Goal: Task Accomplishment & Management: Manage account settings

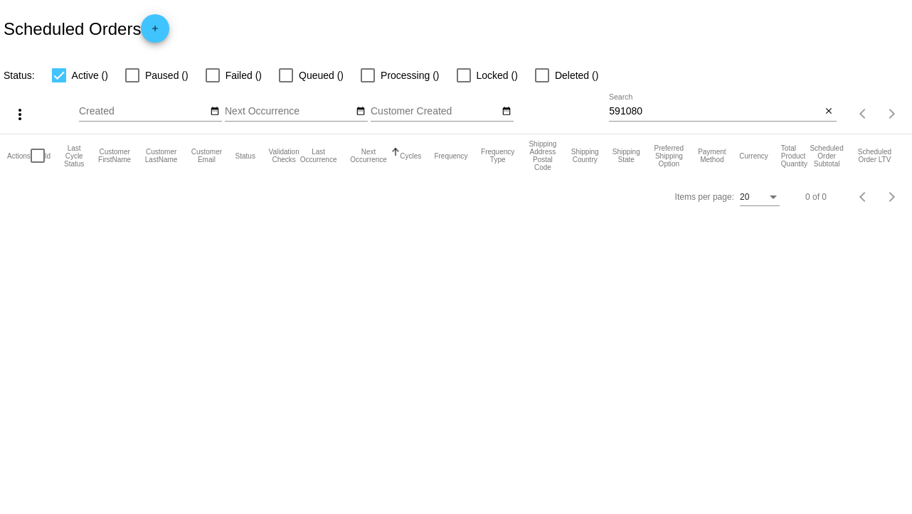
click at [659, 110] on input "591080" at bounding box center [715, 111] width 212 height 11
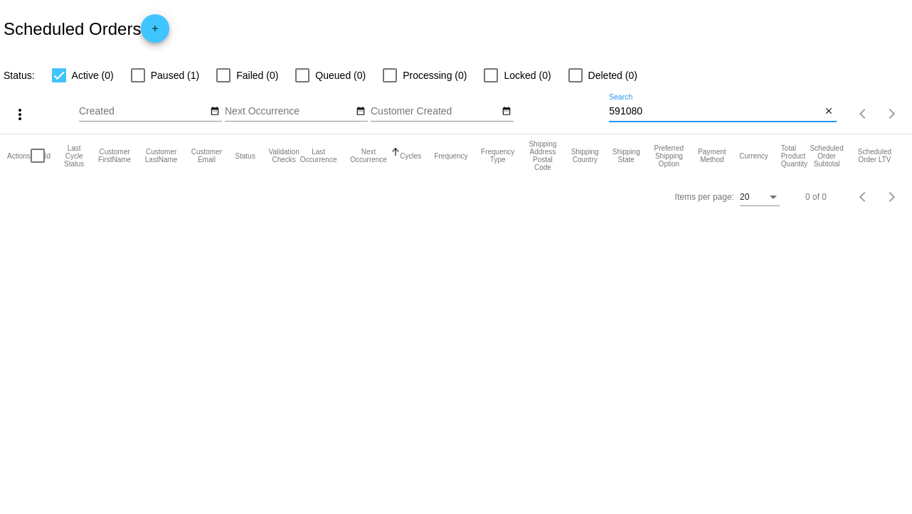
paste input "970067"
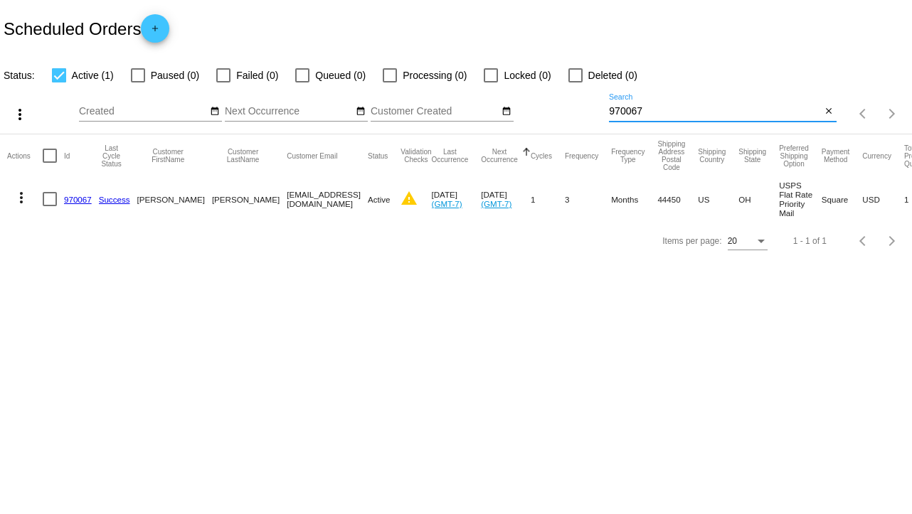
type input "970067"
click at [84, 201] on link "970067" at bounding box center [78, 199] width 28 height 9
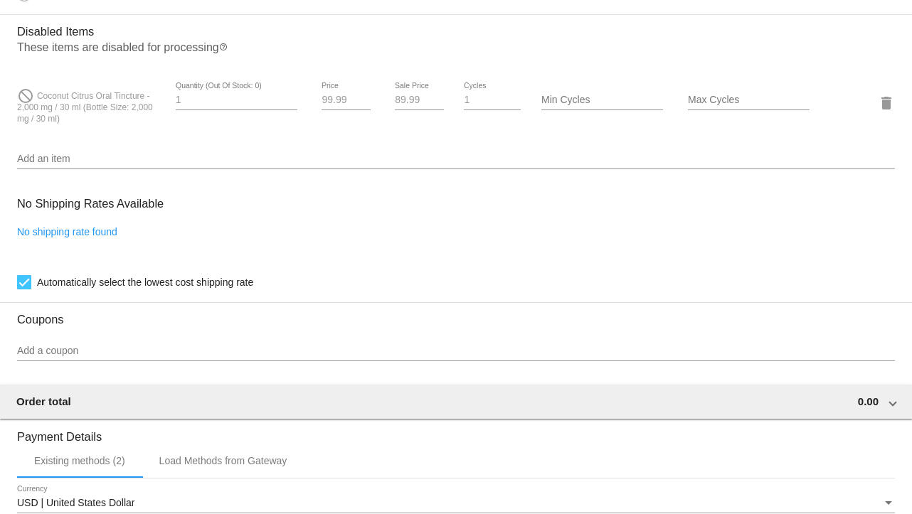
scroll to position [977, 0]
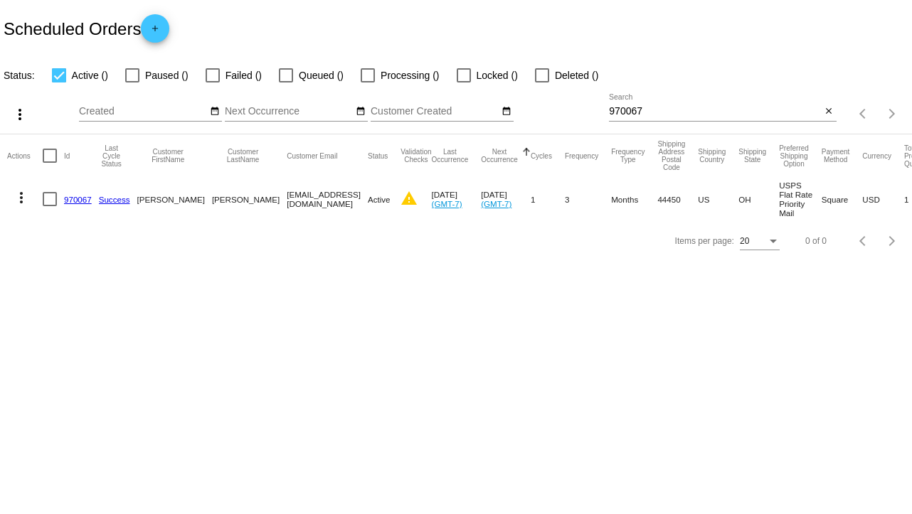
click at [655, 108] on input "970067" at bounding box center [715, 111] width 212 height 11
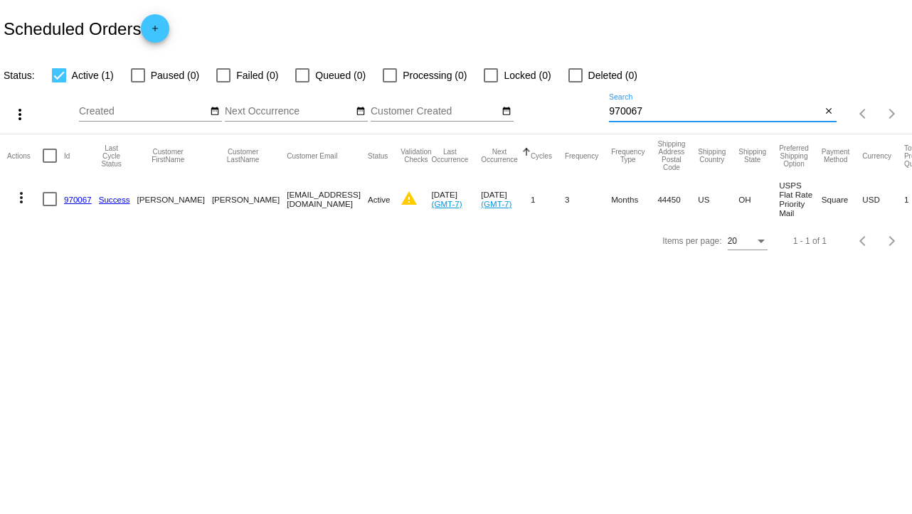
paste input "48444"
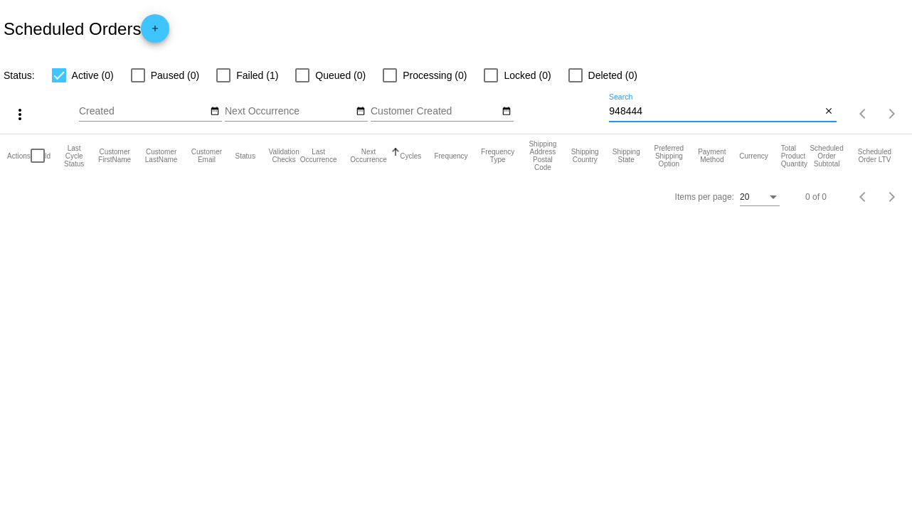
type input "948444"
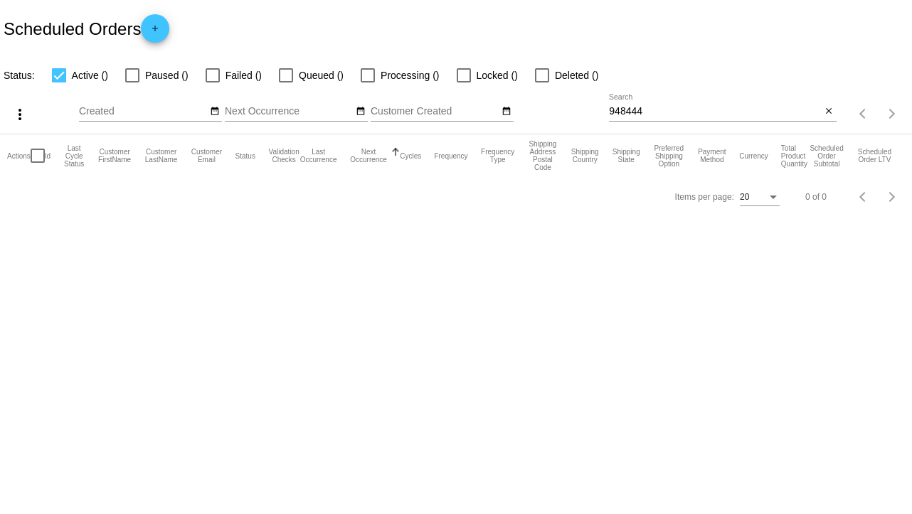
click at [647, 108] on input "948444" at bounding box center [715, 111] width 212 height 11
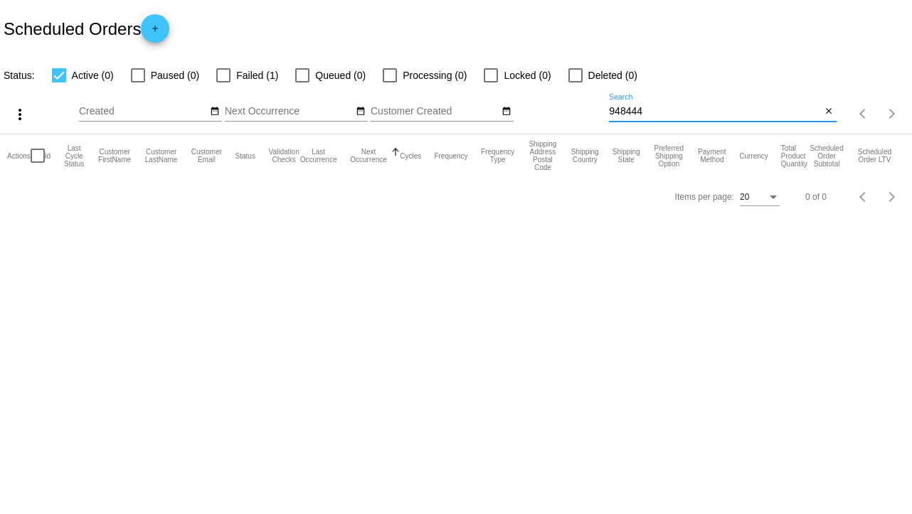
click at [222, 75] on div at bounding box center [223, 75] width 14 height 14
click at [223, 83] on input "Failed (1)" at bounding box center [223, 83] width 1 height 1
checkbox input "true"
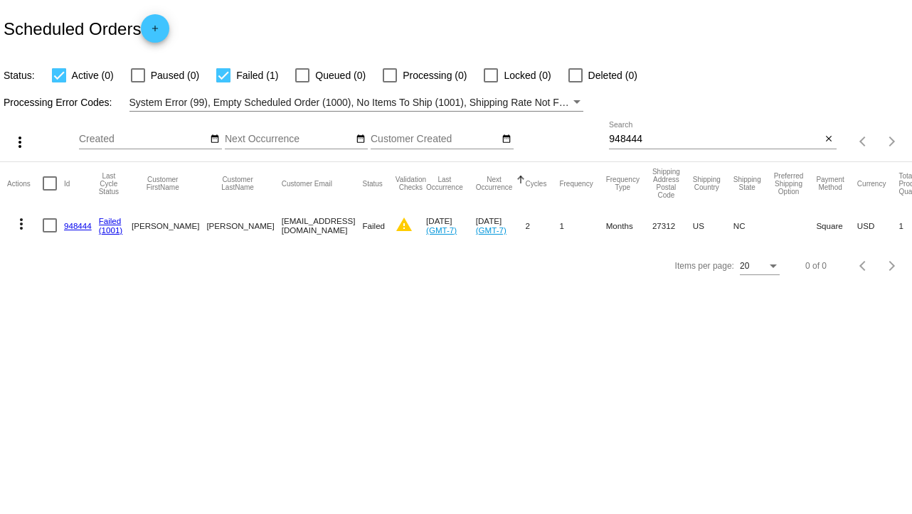
click at [85, 226] on link "948444" at bounding box center [78, 225] width 28 height 9
click at [85, 226] on body "Scheduled Orders add Status: Active (0) Paused (0) Failed (1) Queued (0) Proces…" at bounding box center [456, 257] width 912 height 514
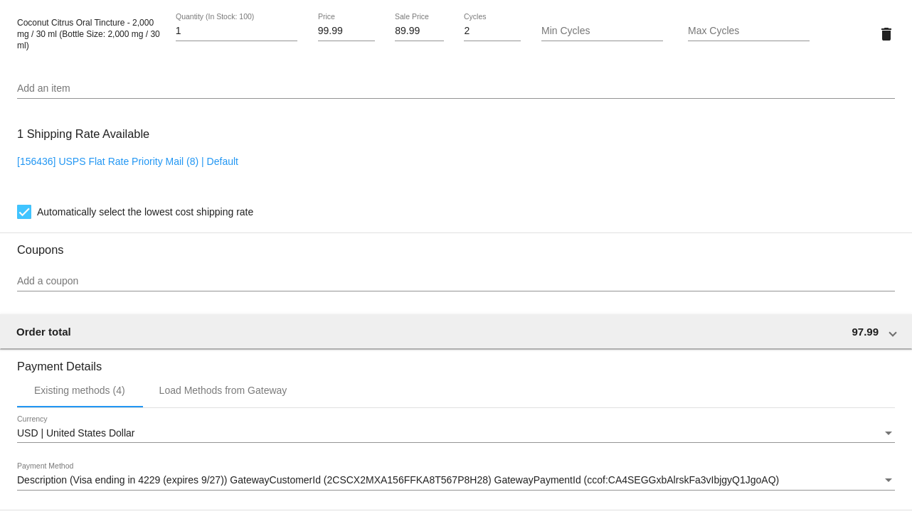
scroll to position [1067, 0]
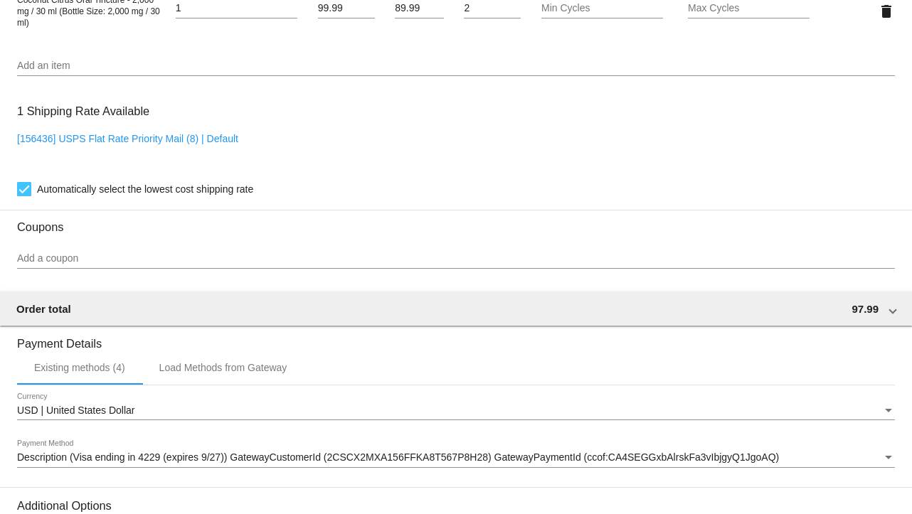
click at [490, 211] on mat-divider at bounding box center [456, 210] width 912 height 1
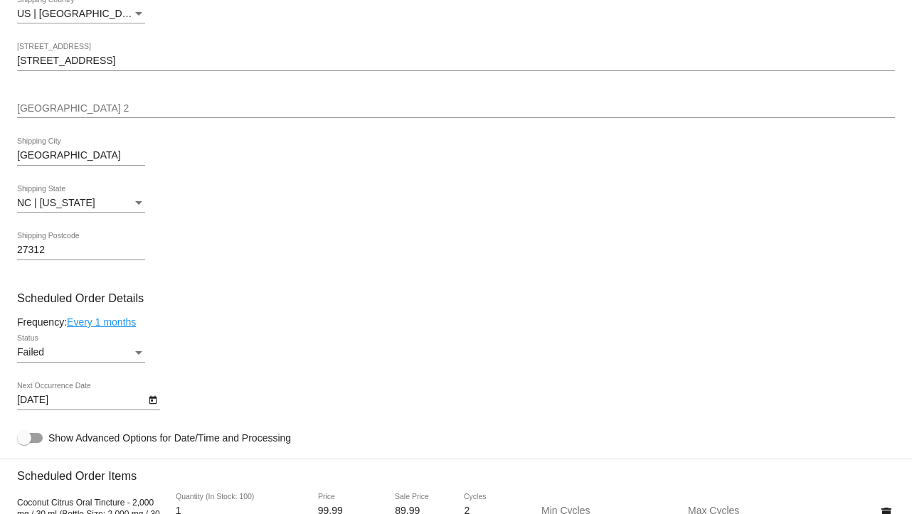
scroll to position [563, 0]
click at [152, 406] on icon "Open calendar" at bounding box center [153, 401] width 8 height 9
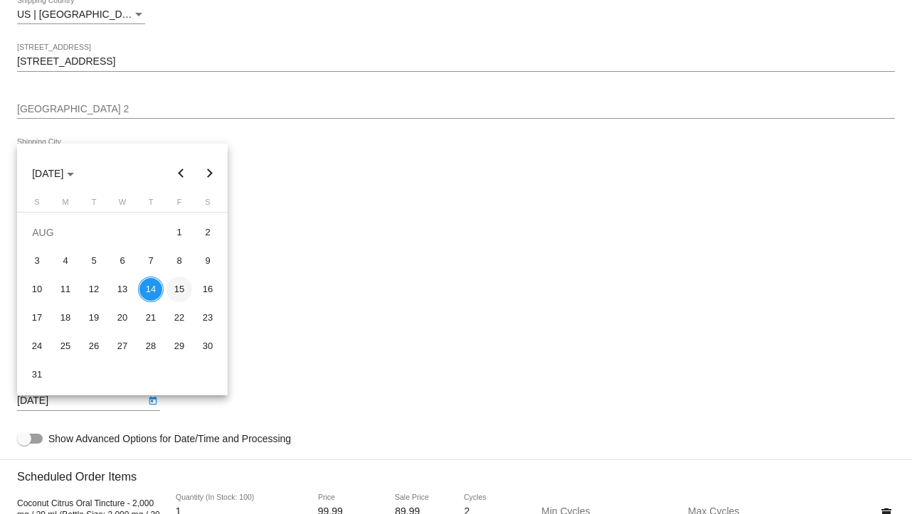
click at [176, 296] on div "15" at bounding box center [180, 290] width 26 height 26
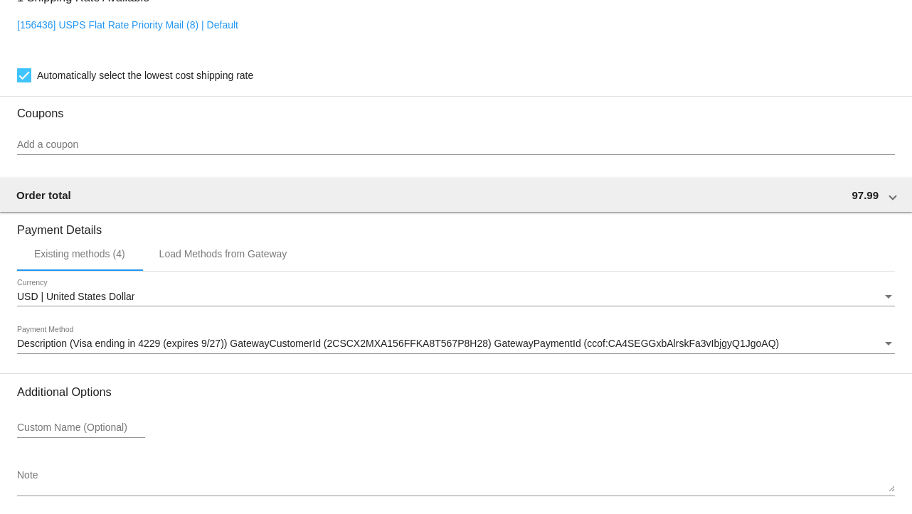
scroll to position [1247, 0]
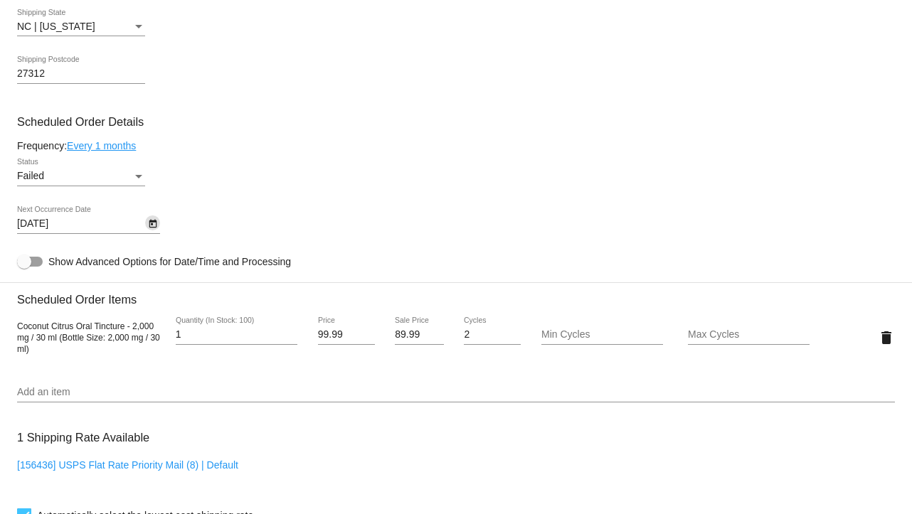
scroll to position [740, 0]
click at [117, 146] on link "Every 1 months" at bounding box center [101, 145] width 69 height 11
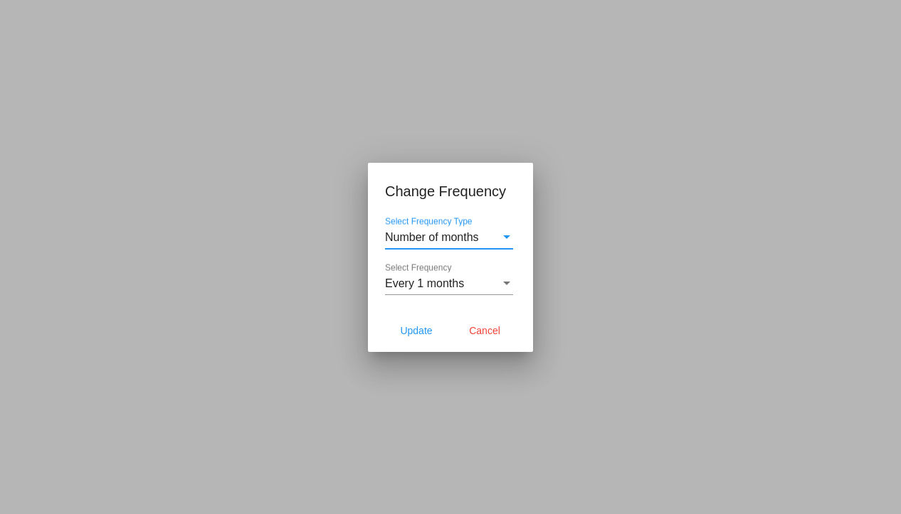
click at [502, 290] on div "Every 1 months Select Frequency" at bounding box center [449, 279] width 128 height 32
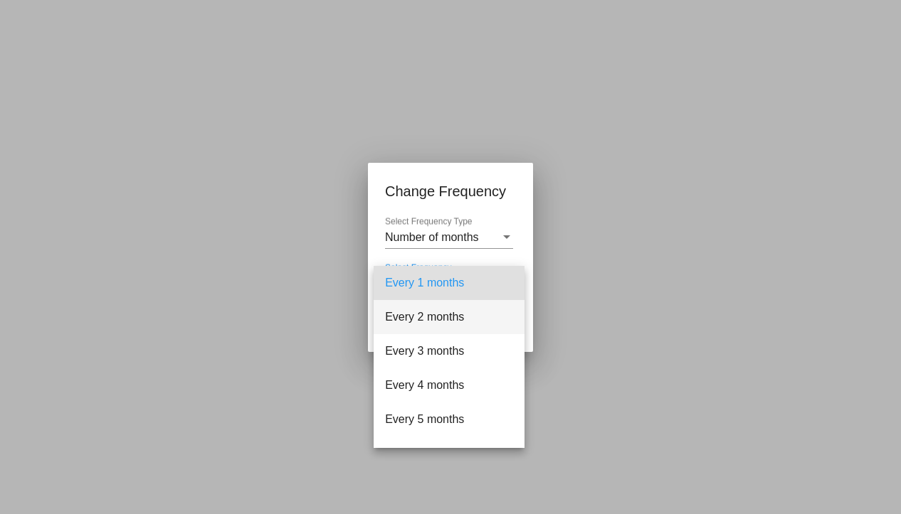
click at [455, 316] on span "Every 2 months" at bounding box center [449, 317] width 128 height 34
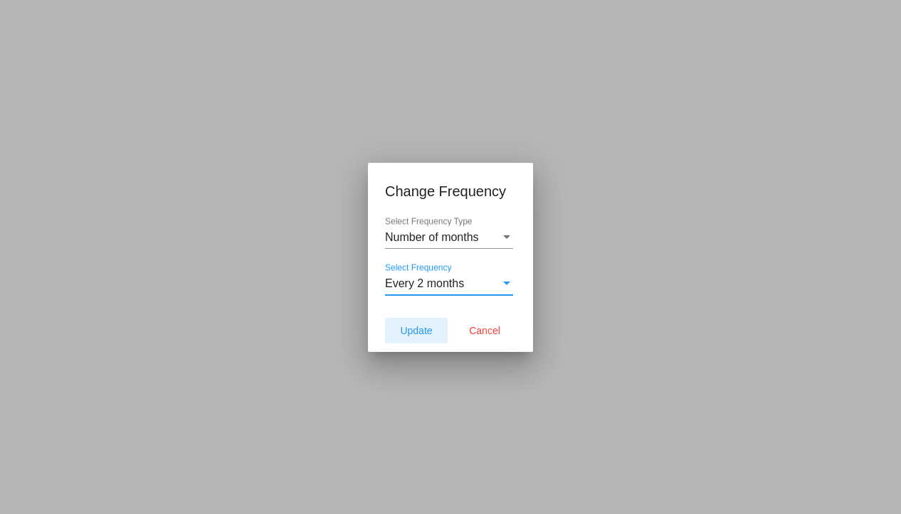
click at [416, 331] on span "Update" at bounding box center [416, 330] width 32 height 11
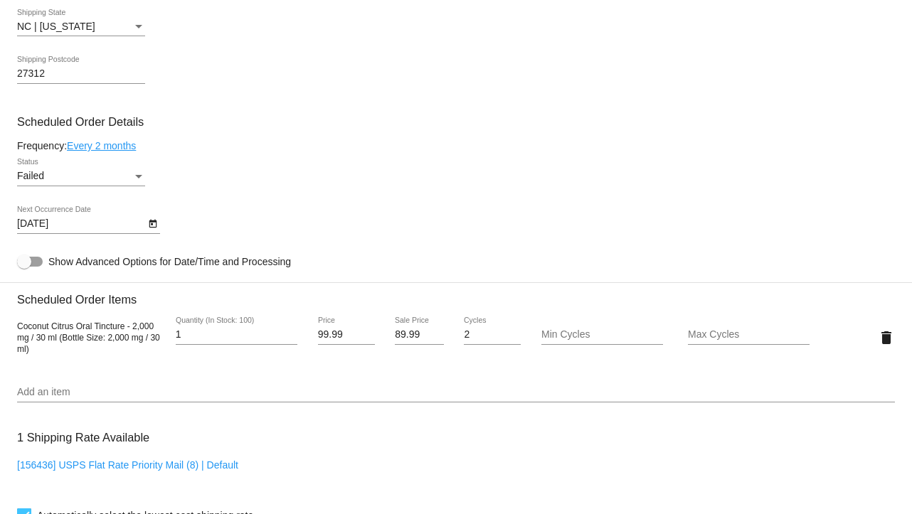
type input "10/14/2025"
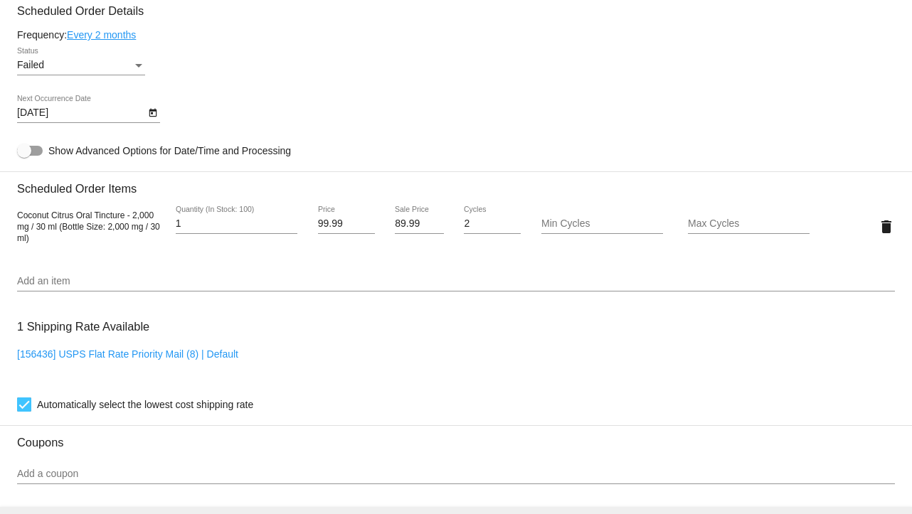
scroll to position [865, 0]
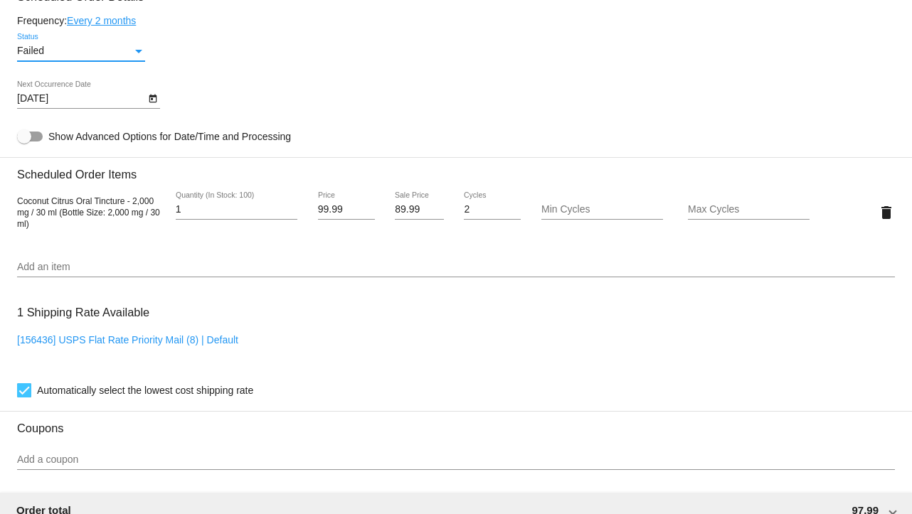
click at [135, 53] on div "Status" at bounding box center [138, 52] width 7 height 4
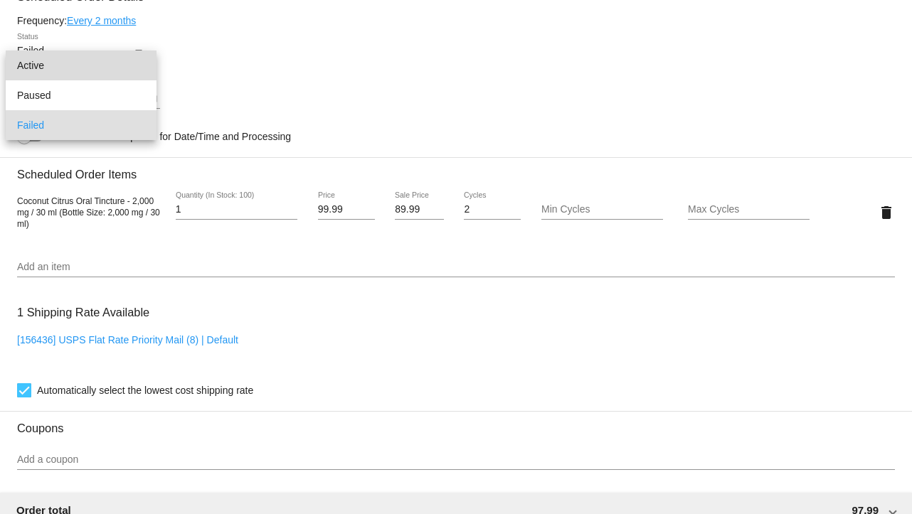
click at [94, 67] on span "Active" at bounding box center [81, 66] width 128 height 30
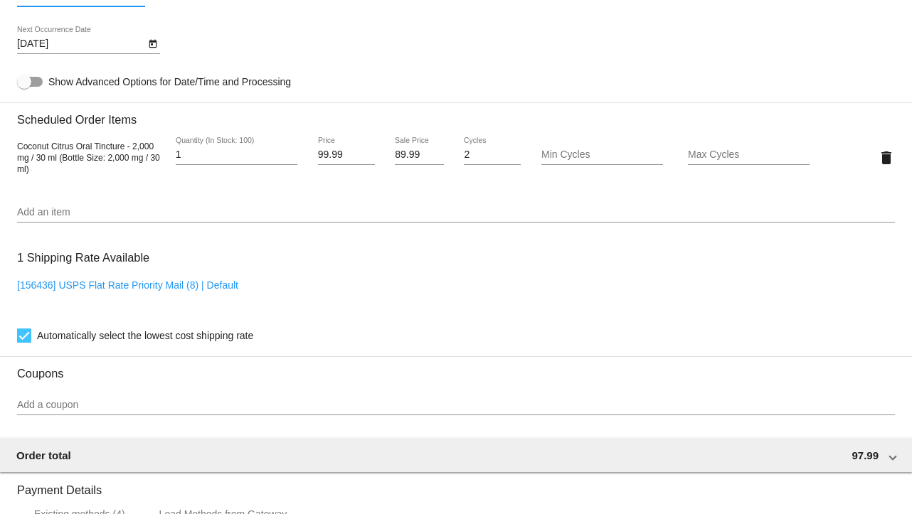
scroll to position [939, 0]
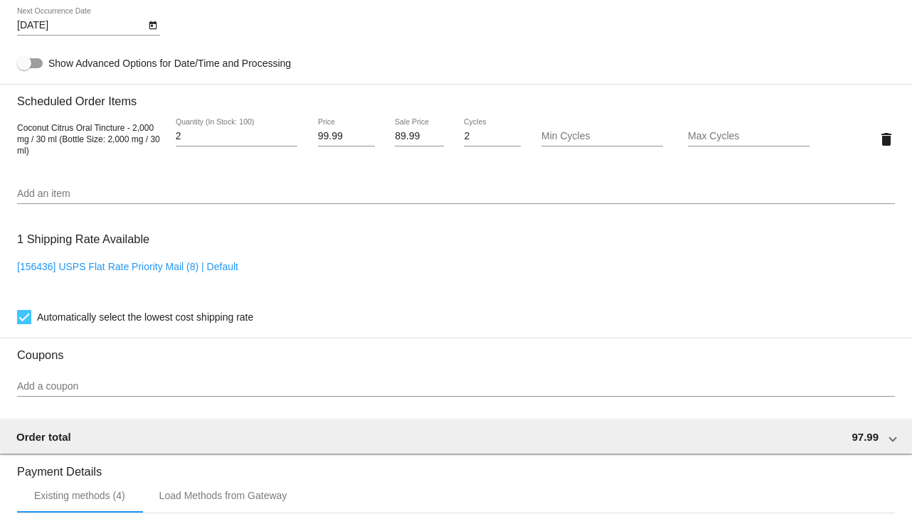
type input "2"
click at [289, 137] on input "2" at bounding box center [237, 136] width 122 height 11
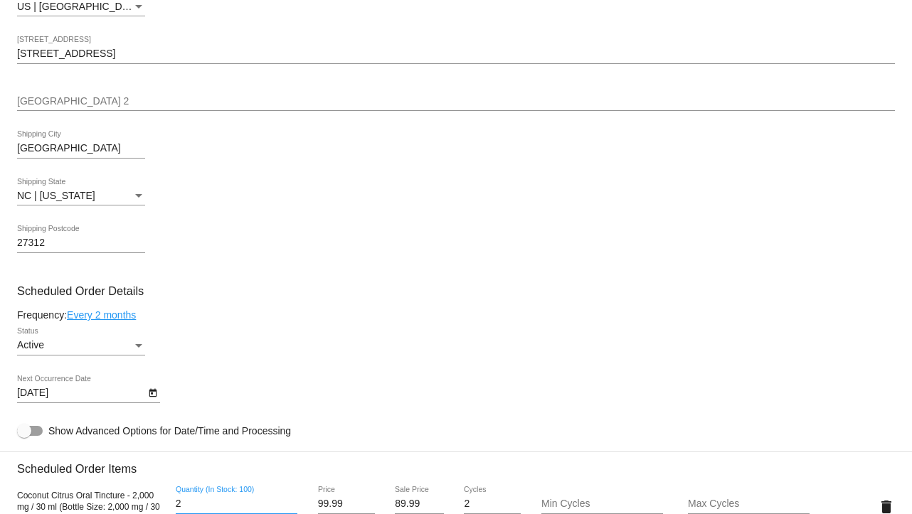
scroll to position [575, 0]
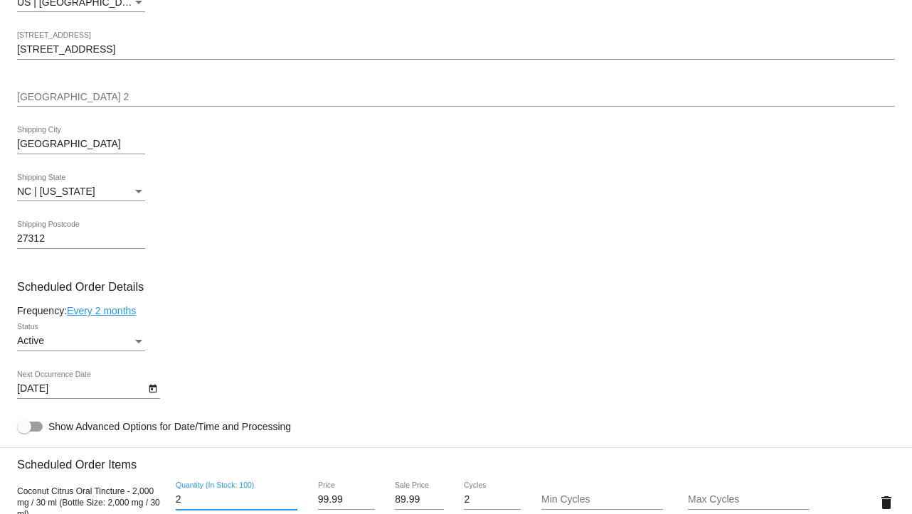
click at [149, 392] on icon "Open calendar" at bounding box center [153, 389] width 8 height 9
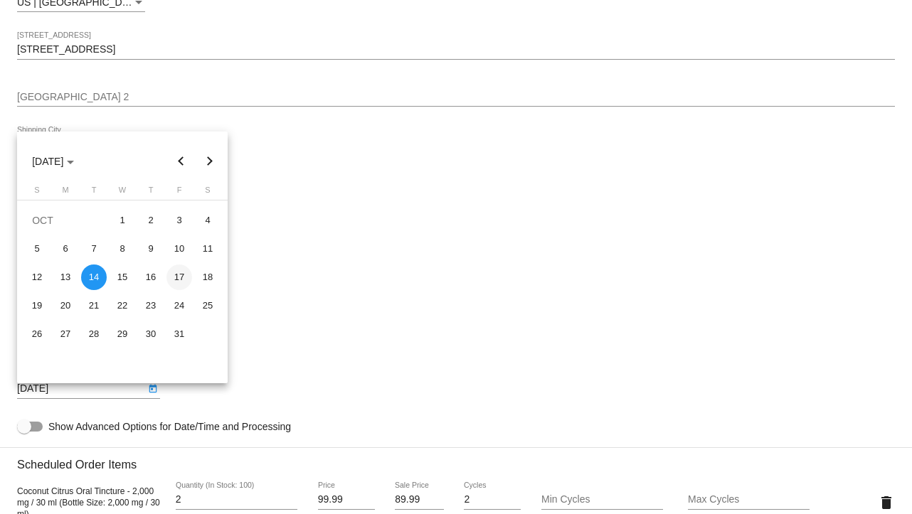
click at [179, 279] on div "17" at bounding box center [180, 278] width 26 height 26
type input "10/17/2025"
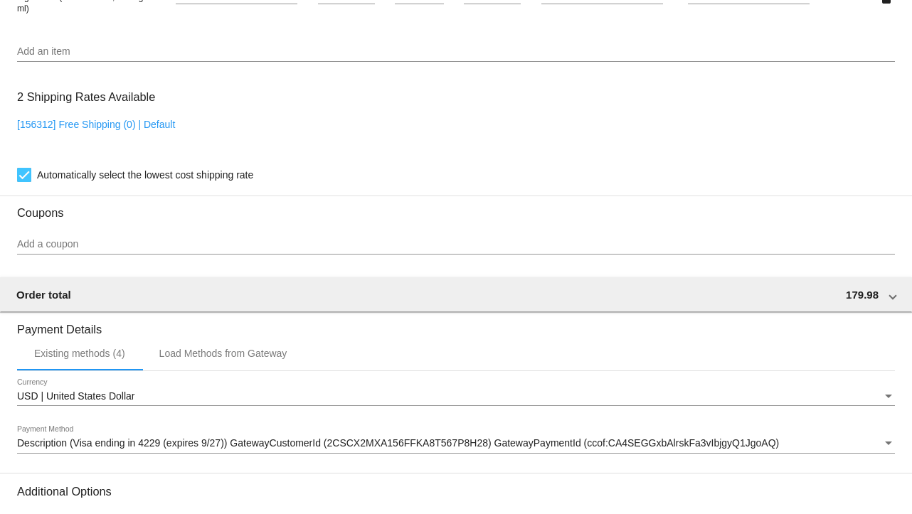
scroll to position [1247, 0]
